Goal: Task Accomplishment & Management: Use online tool/utility

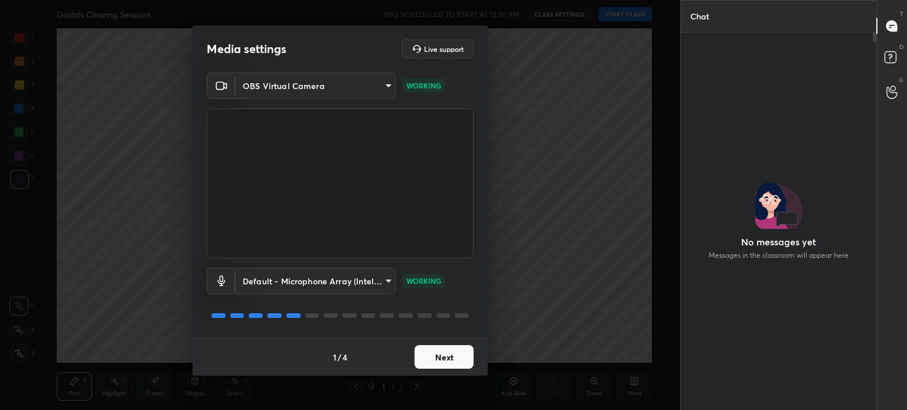
scroll to position [248, 192]
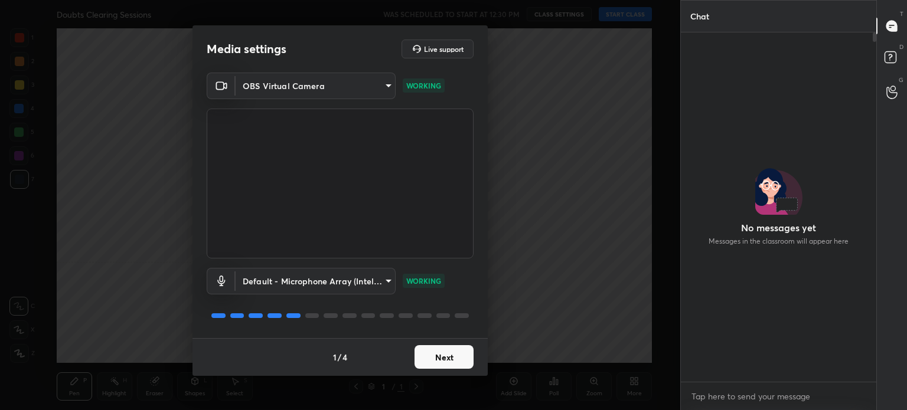
click at [460, 355] on button "Next" at bounding box center [443, 357] width 59 height 24
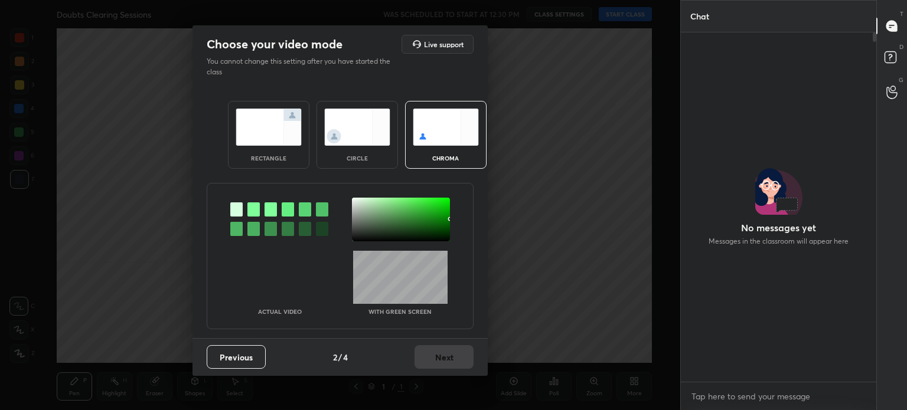
click at [460, 355] on div "Previous 2 / 4 Next" at bounding box center [339, 357] width 295 height 38
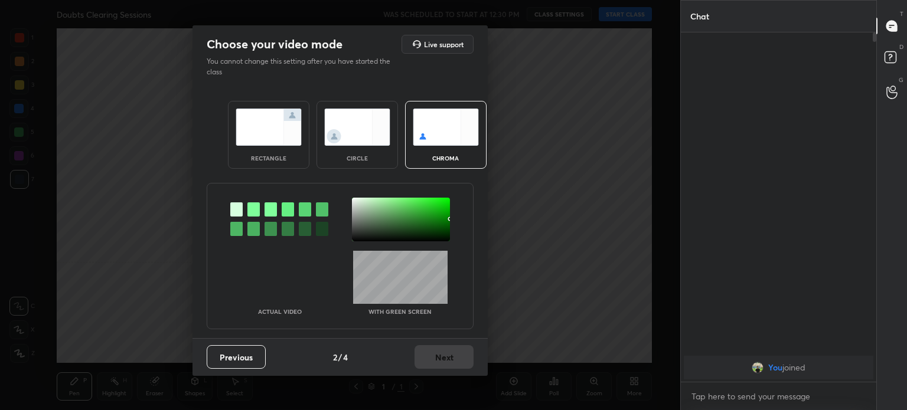
click at [356, 135] on img at bounding box center [357, 127] width 66 height 37
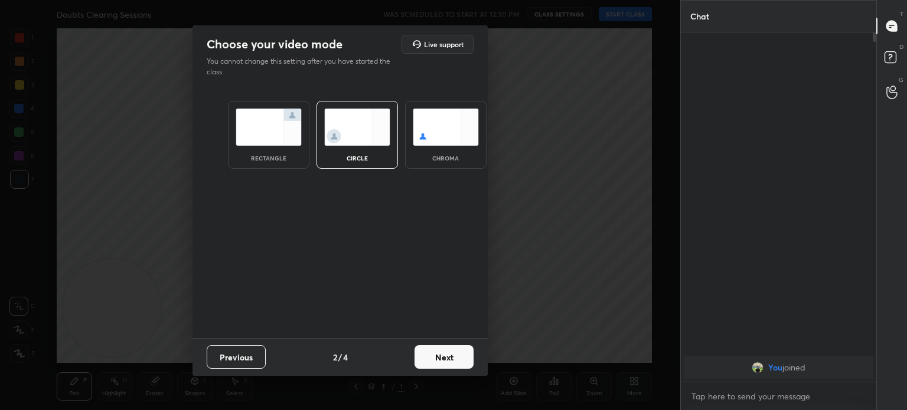
click at [452, 352] on button "Next" at bounding box center [443, 357] width 59 height 24
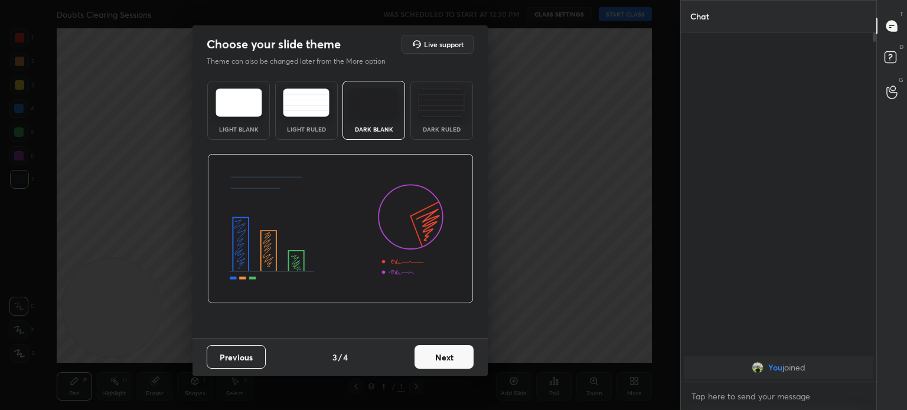
click at [452, 352] on button "Next" at bounding box center [443, 357] width 59 height 24
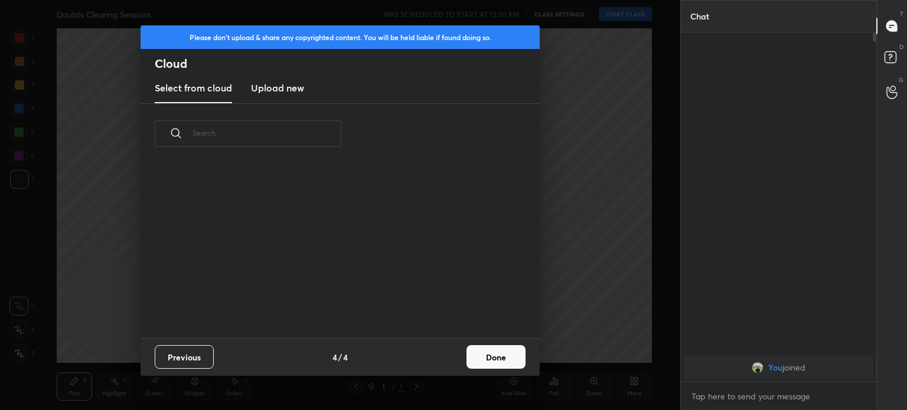
click at [452, 352] on div "Previous 4 / 4 Done" at bounding box center [339, 357] width 399 height 38
click at [506, 363] on button "Done" at bounding box center [495, 357] width 59 height 24
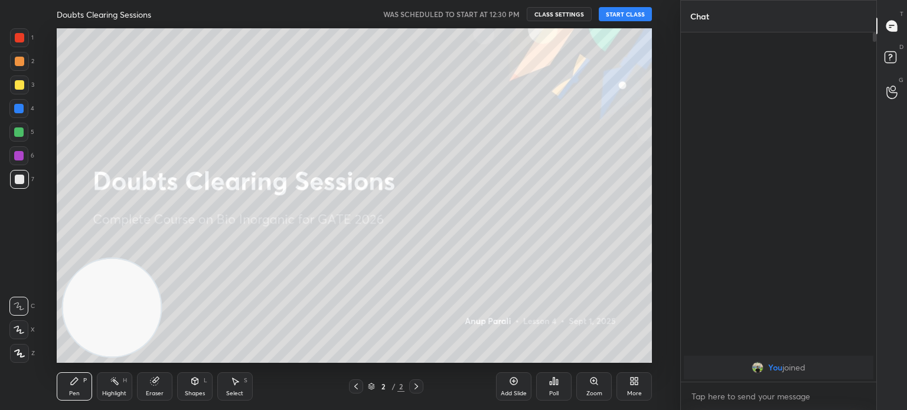
click at [626, 14] on button "START CLASS" at bounding box center [625, 14] width 53 height 14
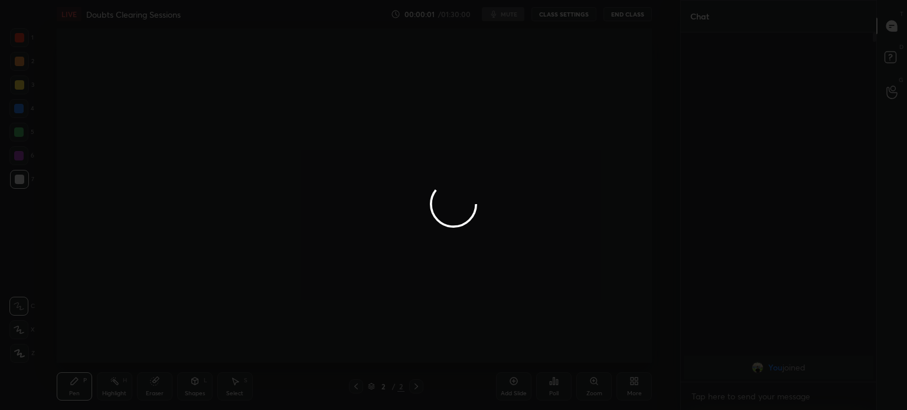
click at [626, 13] on div at bounding box center [453, 205] width 907 height 410
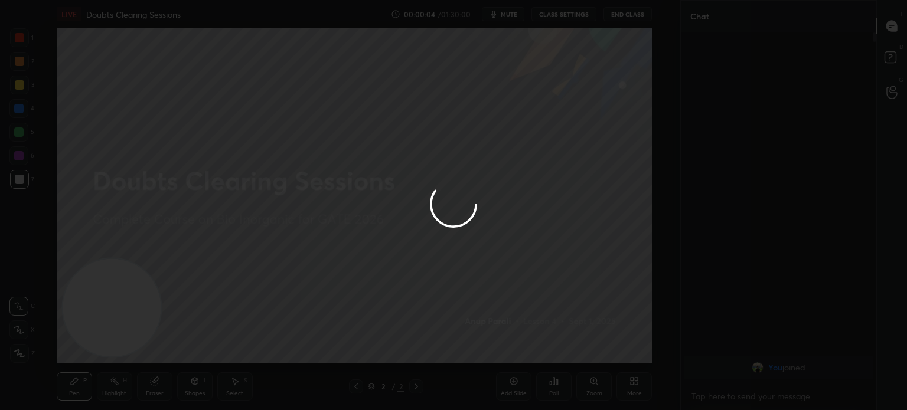
click at [626, 13] on div at bounding box center [453, 205] width 907 height 410
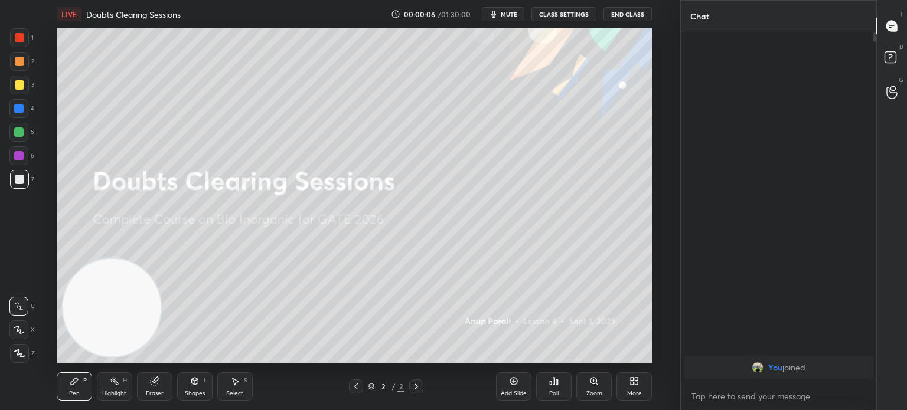
click at [626, 13] on button "End Class" at bounding box center [627, 14] width 48 height 14
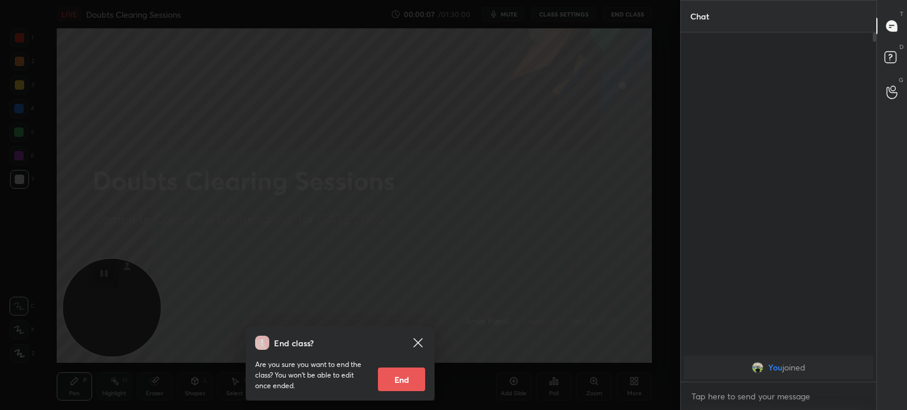
click at [401, 380] on button "End" at bounding box center [401, 380] width 47 height 24
type textarea "x"
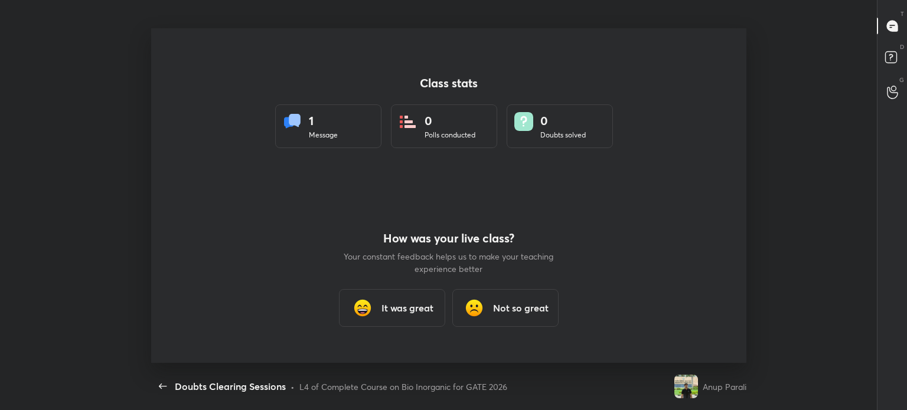
scroll to position [0, 0]
